Goal: Check status: Check status

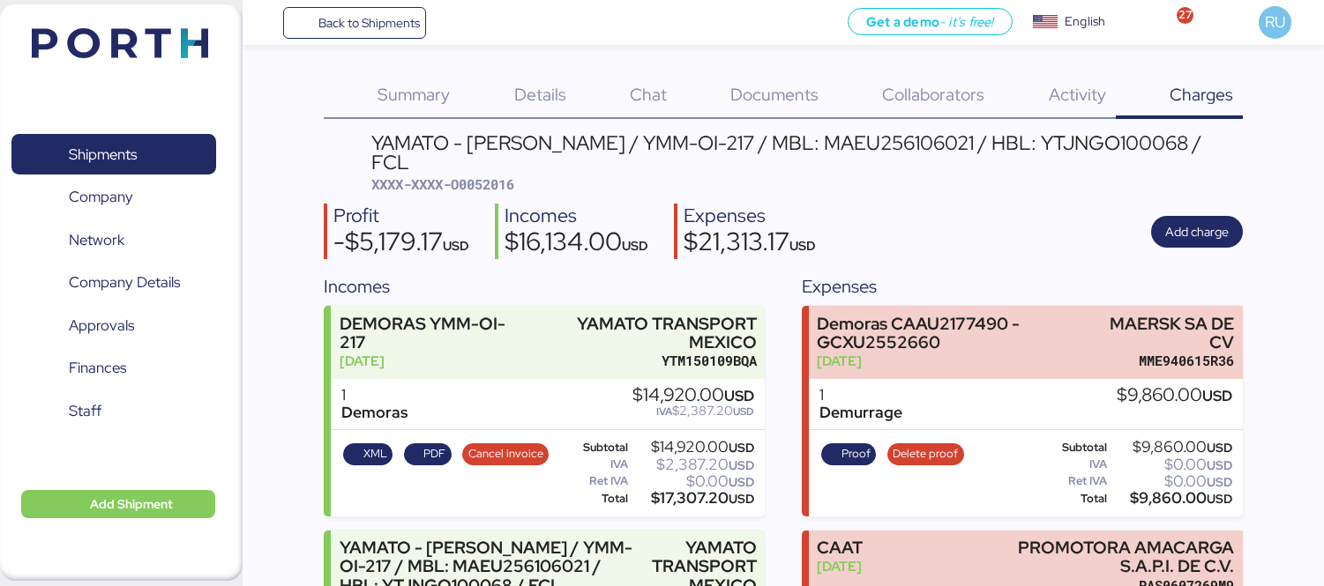
scroll to position [218, 0]
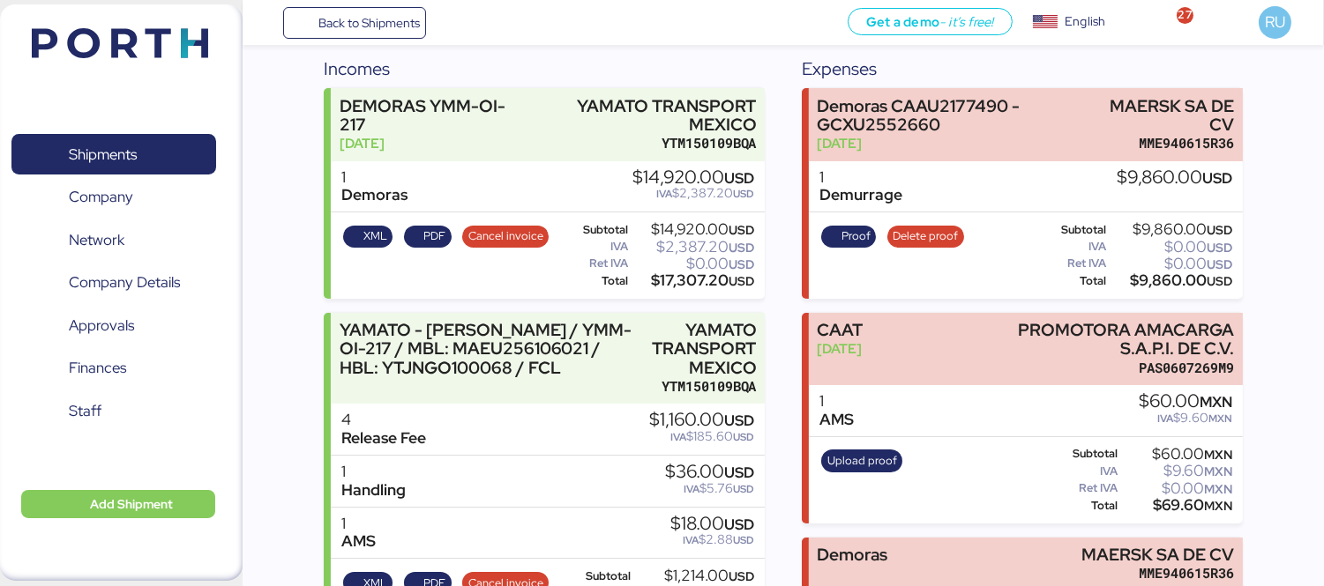
click at [172, 47] on img at bounding box center [120, 43] width 176 height 30
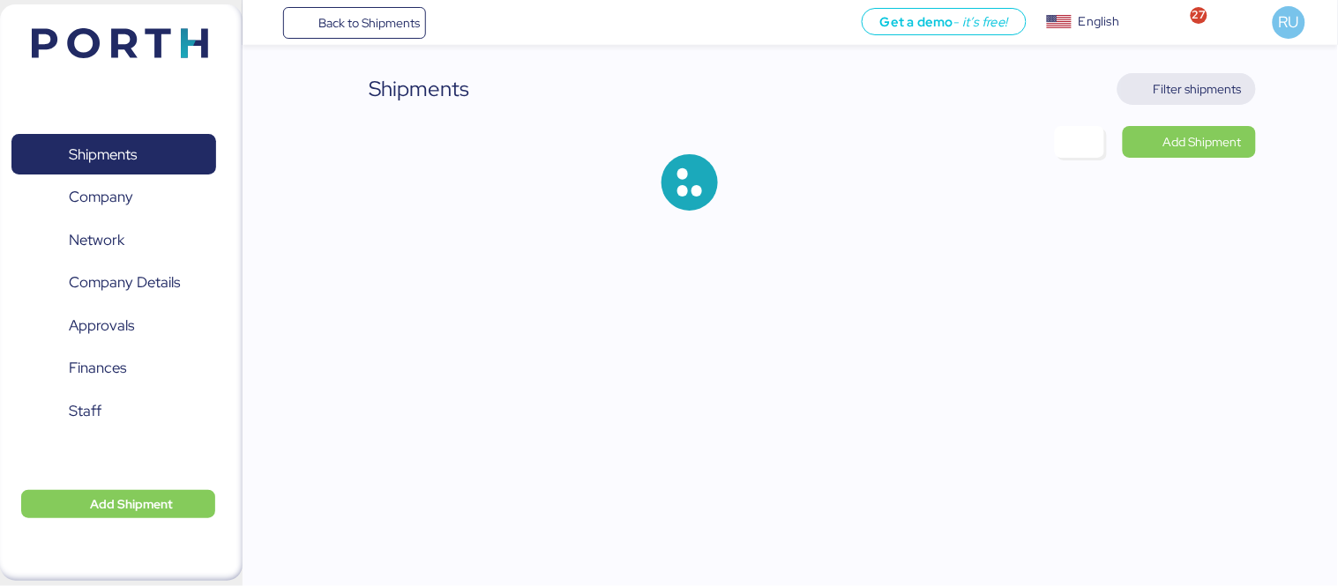
click at [1191, 74] on span "Filter shipments" at bounding box center [1186, 89] width 138 height 32
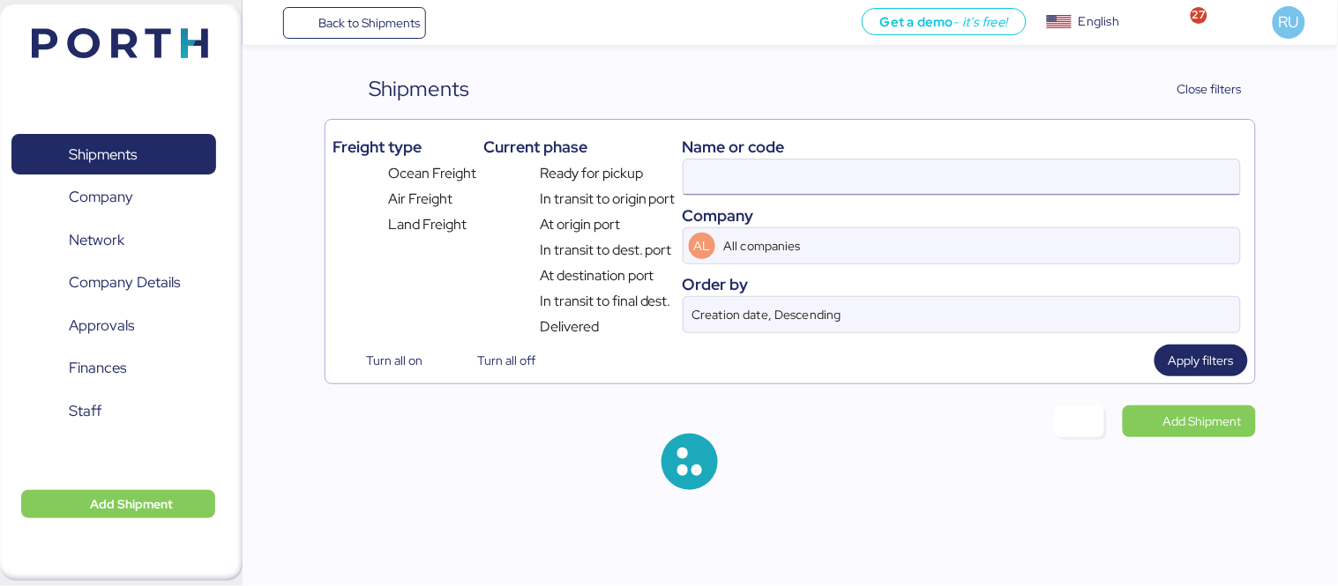
click at [879, 175] on input at bounding box center [961, 177] width 556 height 35
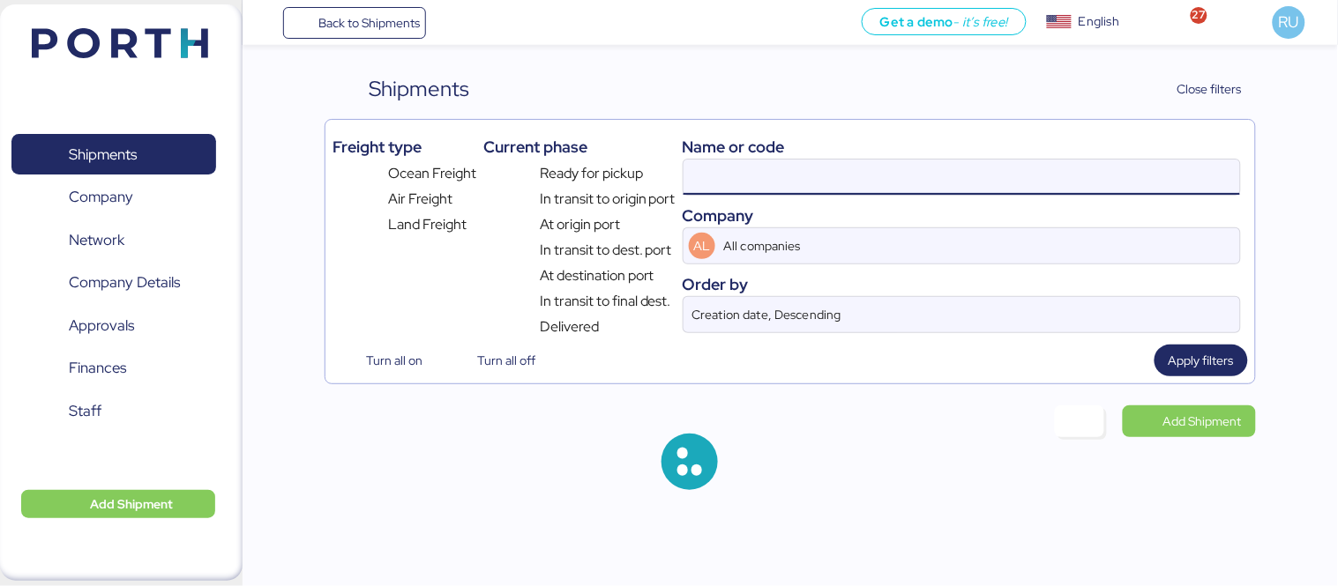
paste input "SAOF45253600"
type input "SAOF45253600"
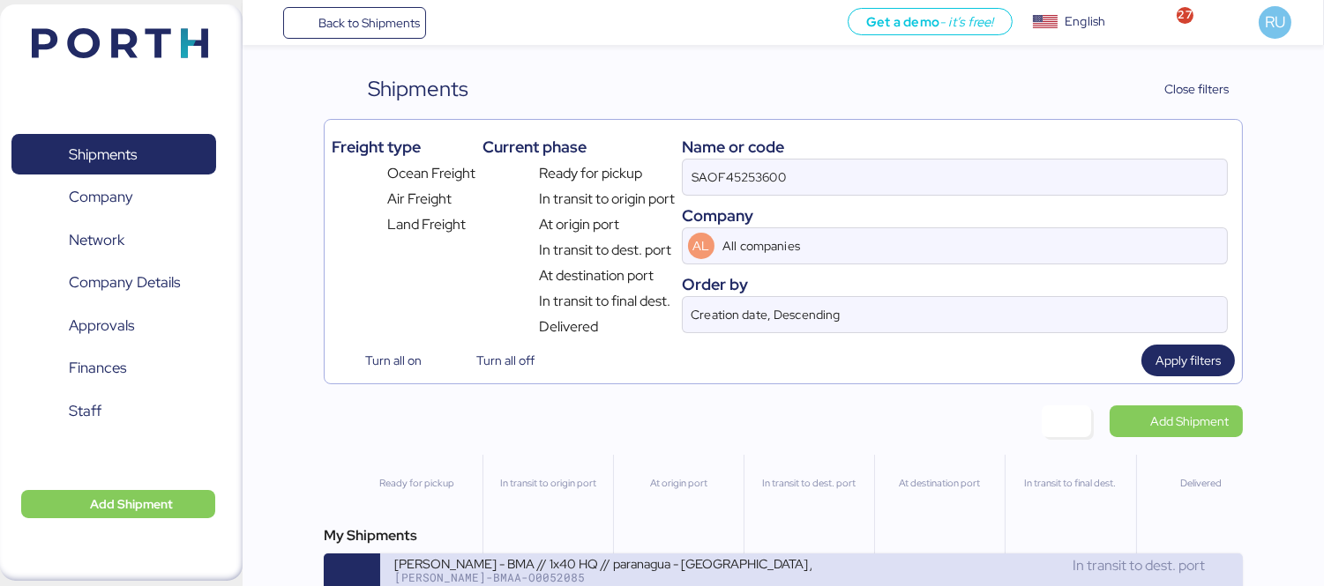
click at [706, 571] on div "[PERSON_NAME] - BMA // 1x40 HQ // paranagua - [GEOGRAPHIC_DATA] // MBL: PENDIEN…" at bounding box center [602, 563] width 417 height 15
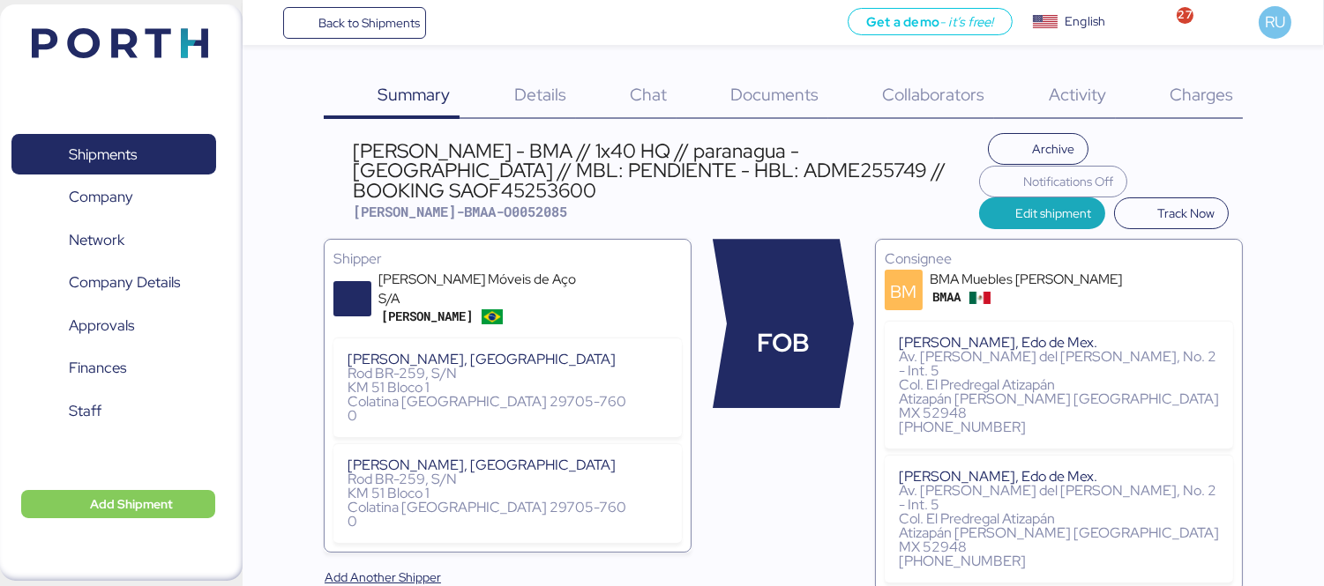
click at [1227, 90] on span "Charges" at bounding box center [1200, 94] width 63 height 23
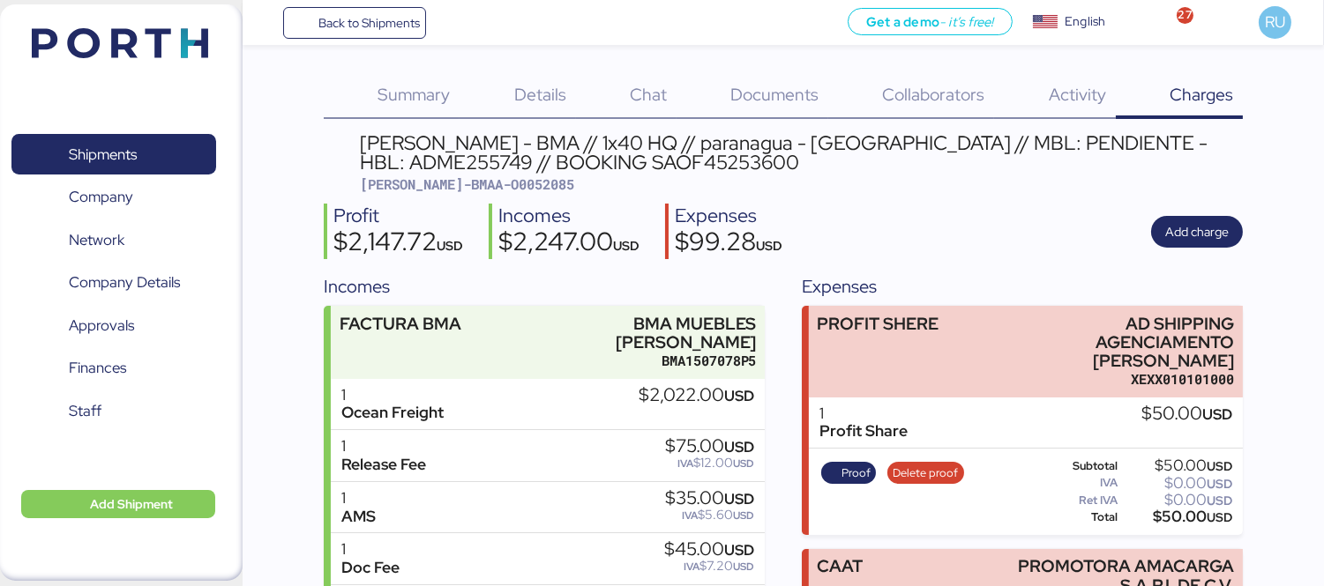
click at [488, 181] on span "[PERSON_NAME]-BMAA-O0052085" at bounding box center [467, 184] width 214 height 18
copy span "O0052085"
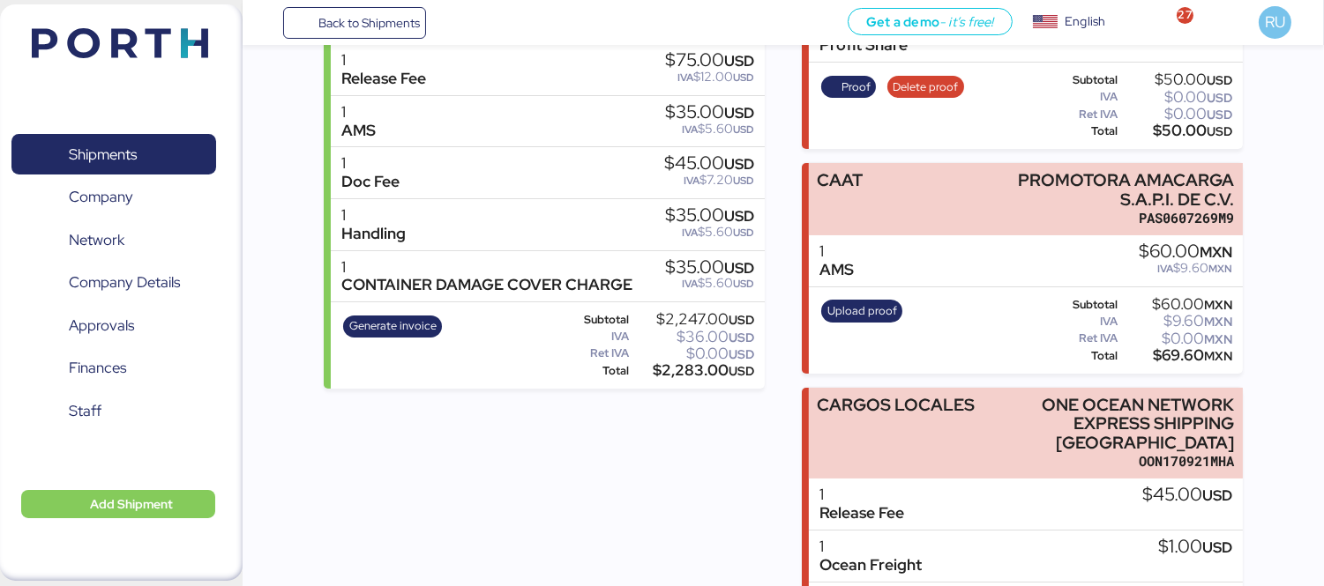
scroll to position [444, 0]
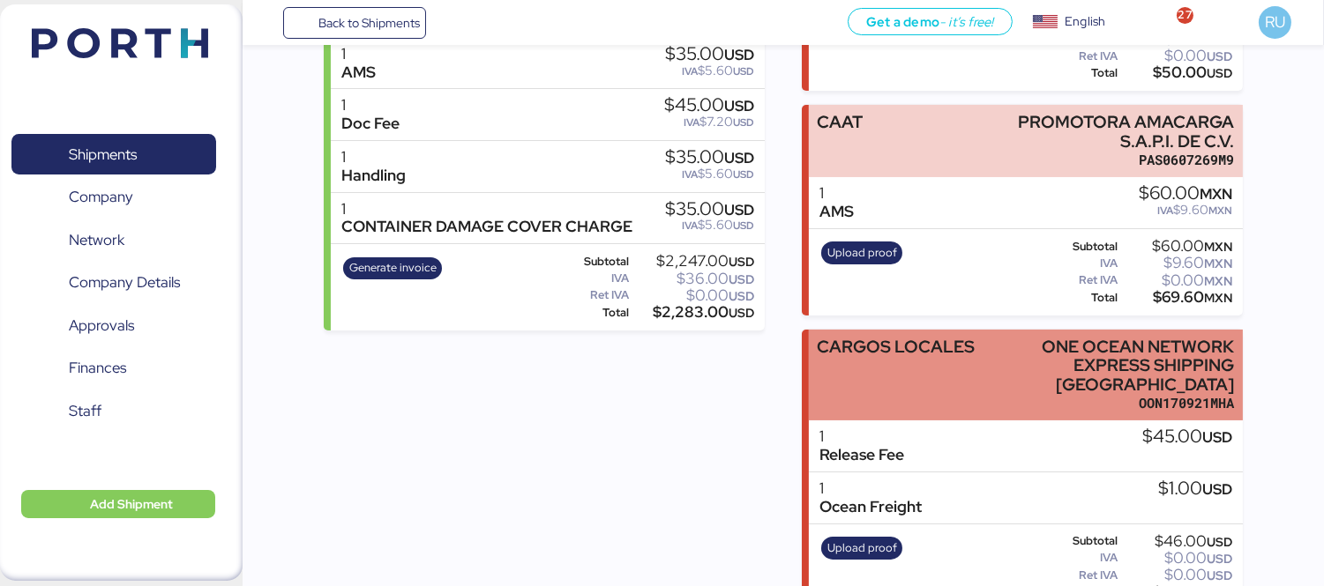
click at [964, 351] on div "CARGOS LOCALES" at bounding box center [896, 375] width 158 height 75
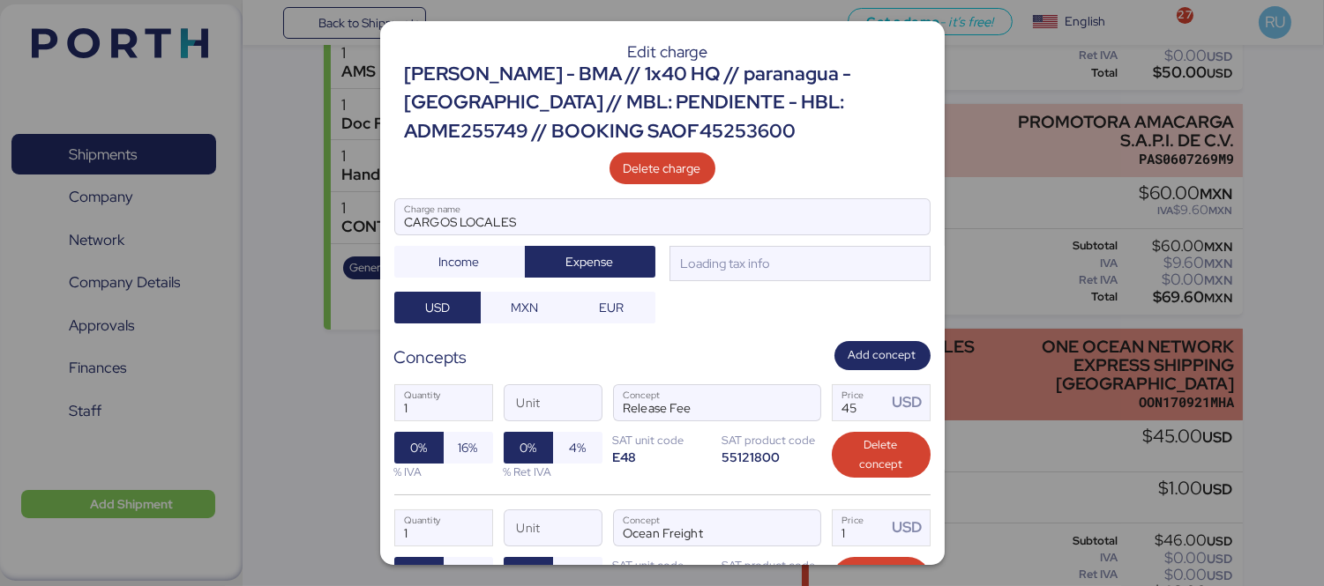
scroll to position [0, 0]
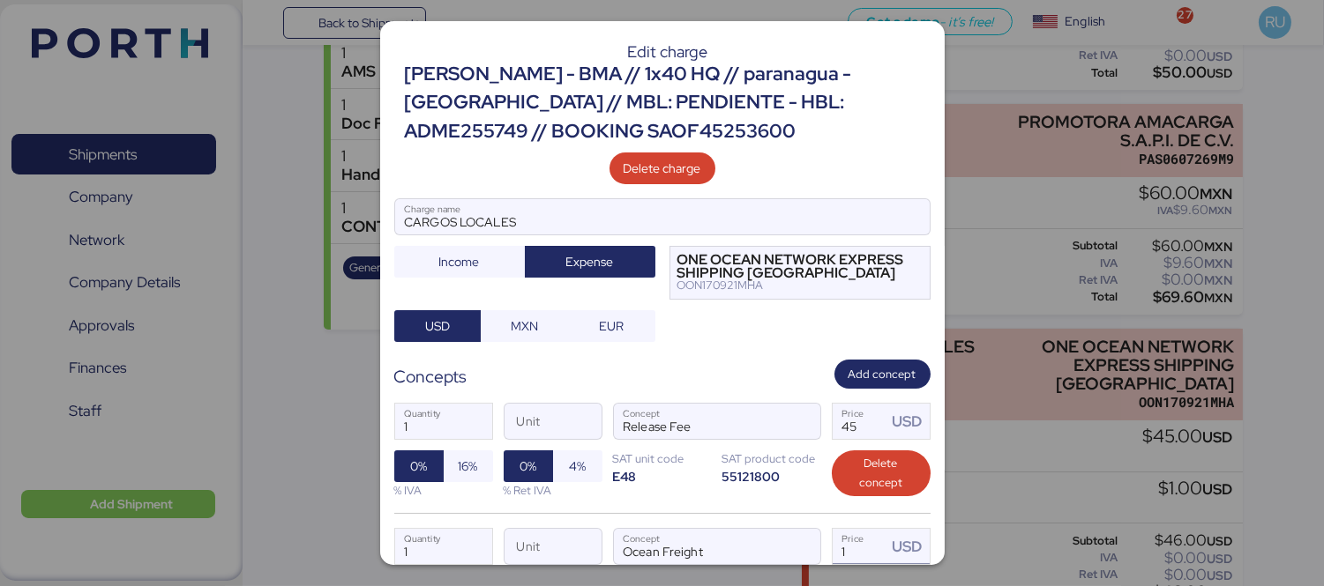
click at [840, 551] on input "1" at bounding box center [860, 546] width 55 height 35
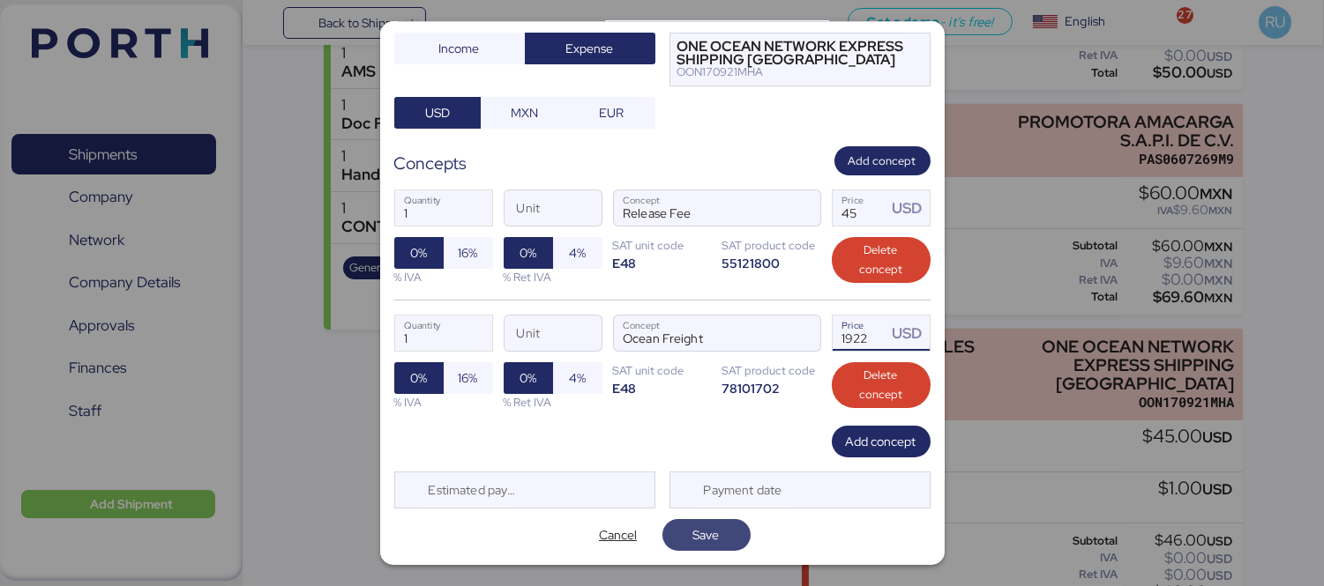
type input "1922"
click at [676, 534] on span "Save" at bounding box center [706, 535] width 60 height 25
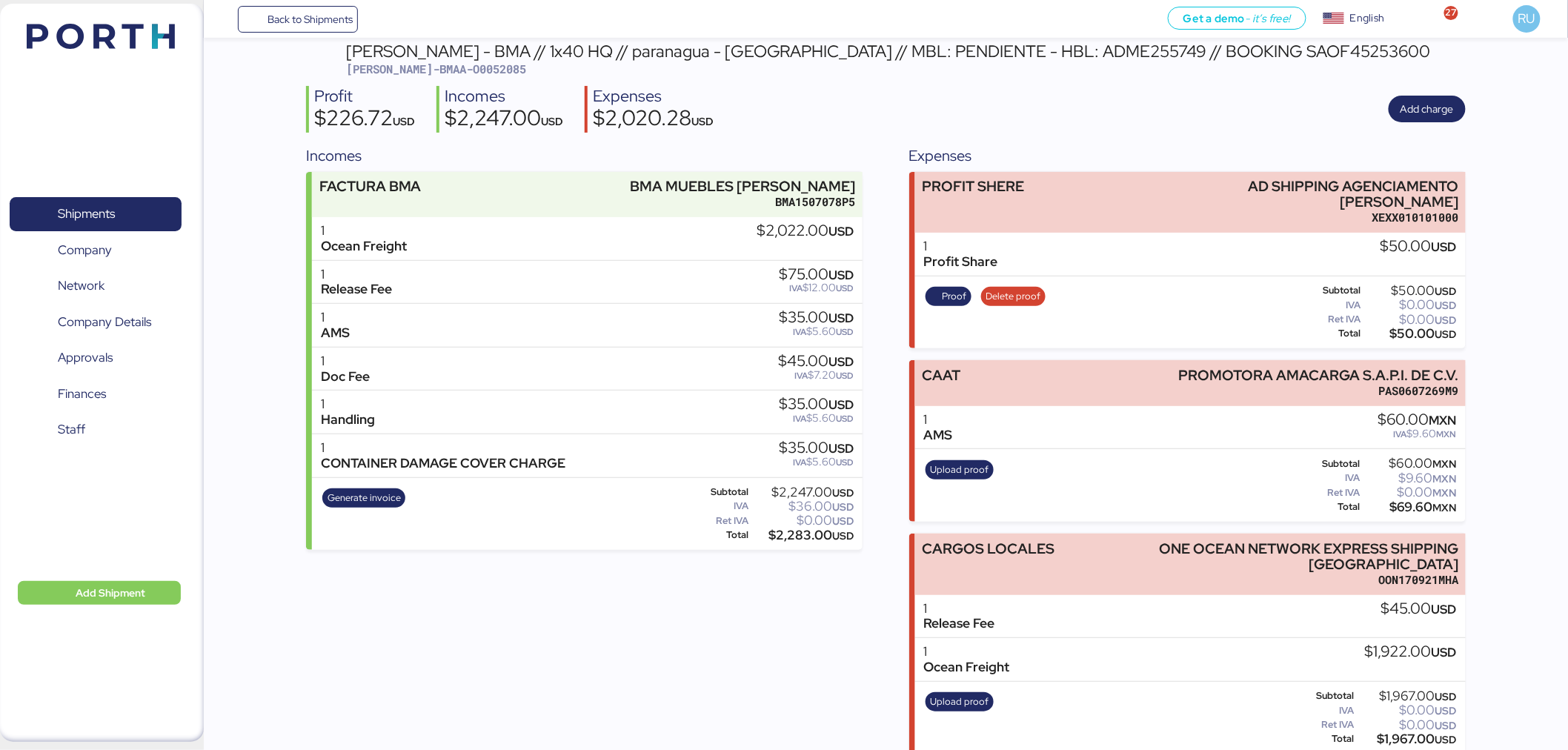
scroll to position [68, 0]
click at [974, 493] on span "Upload proof" at bounding box center [959, 703] width 68 height 19
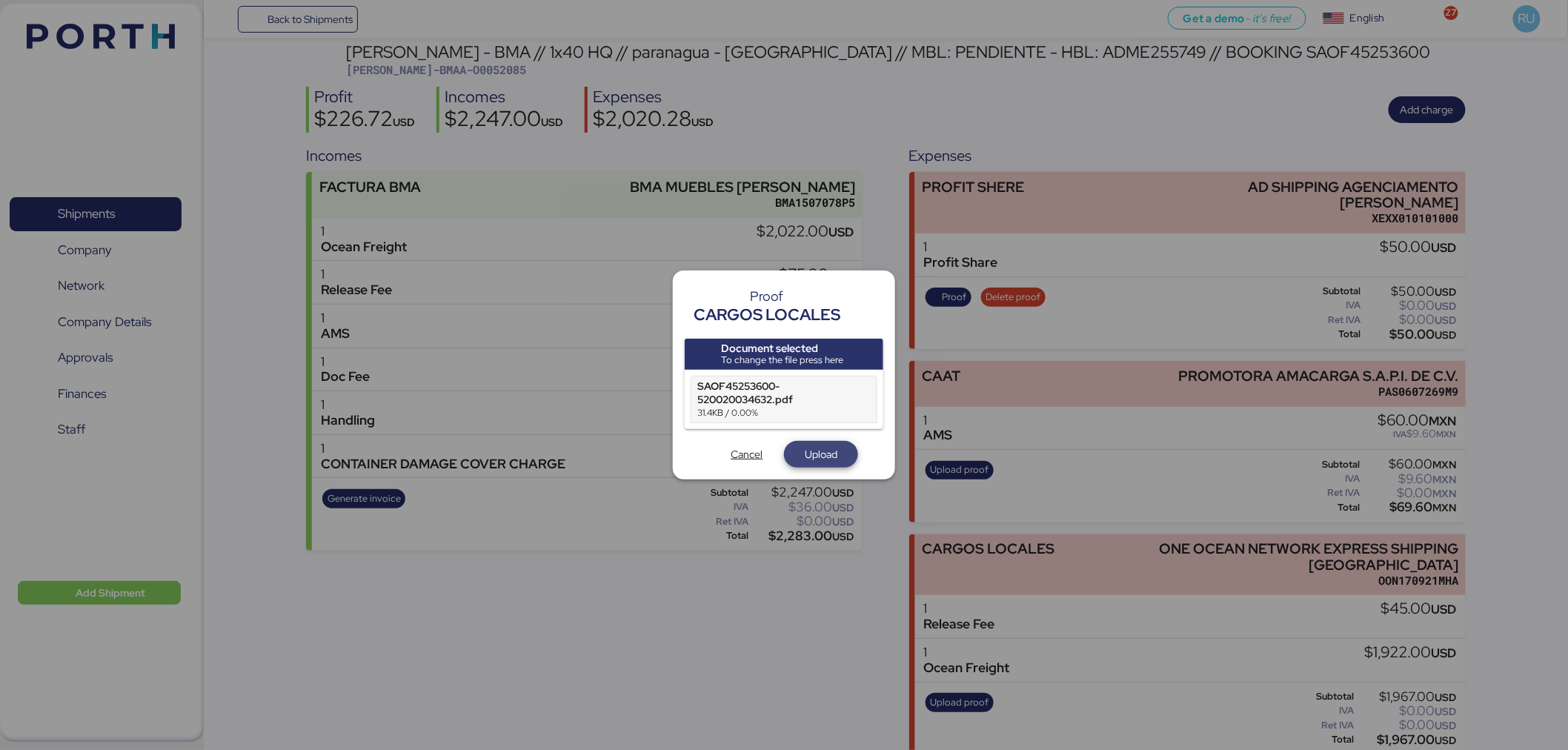
click at [810, 451] on span "Upload" at bounding box center [821, 454] width 33 height 18
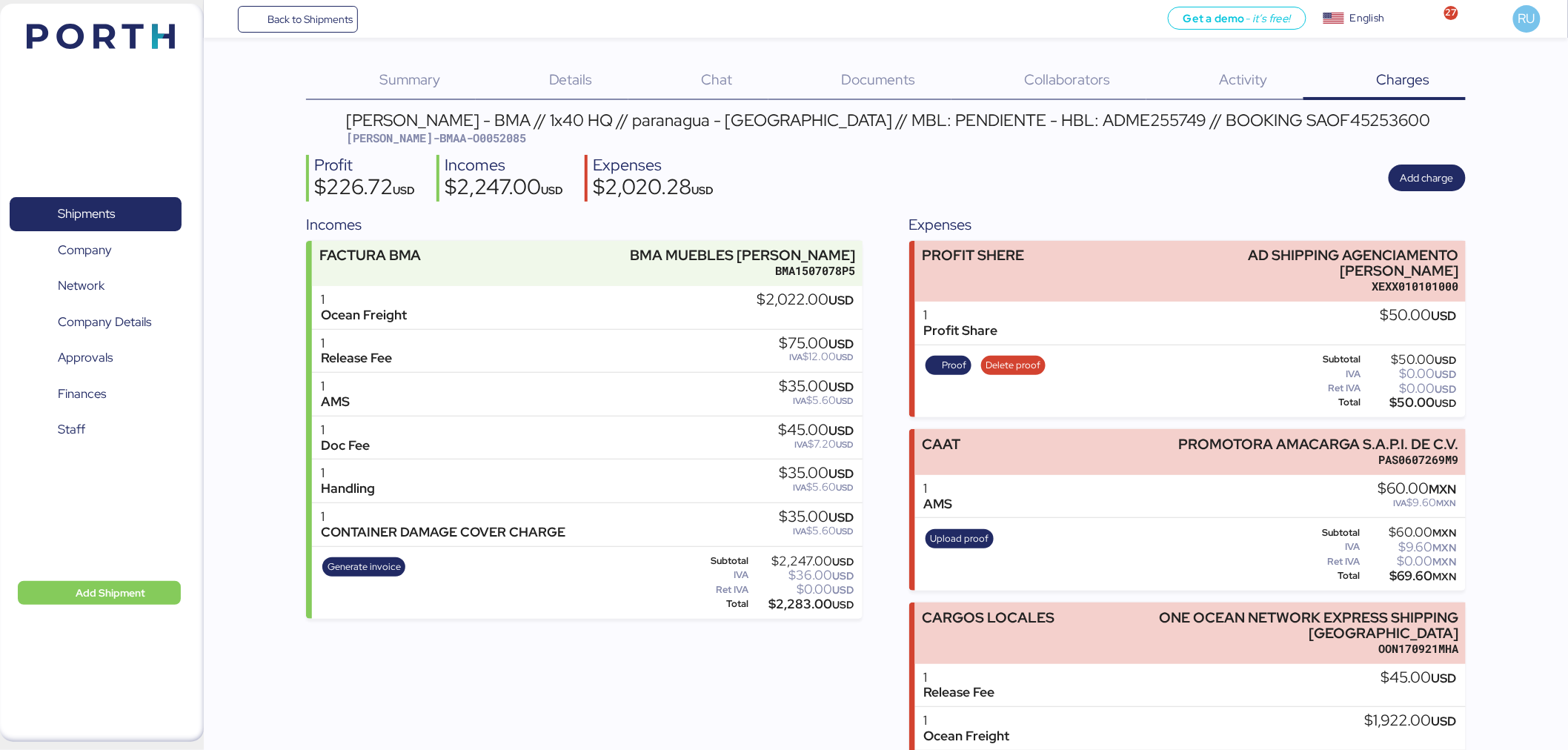
click at [446, 135] on span "[PERSON_NAME]-BMAA-O0052085" at bounding box center [436, 138] width 180 height 15
copy span "O0052085"
